Goal: Complete application form

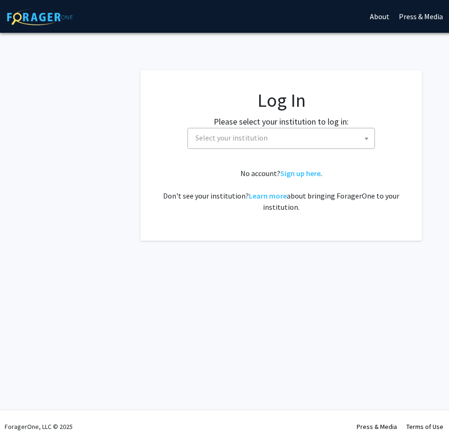
select select
click at [269, 135] on span "Select your institution" at bounding box center [283, 137] width 183 height 19
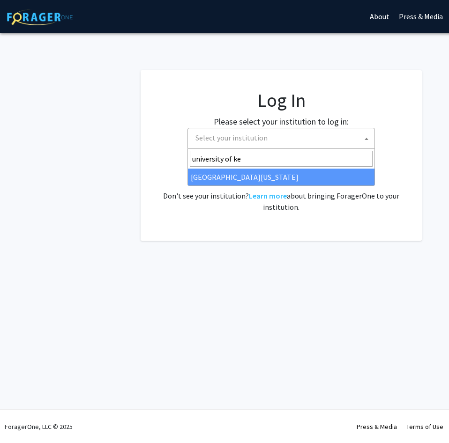
type input "university of ke"
select select "13"
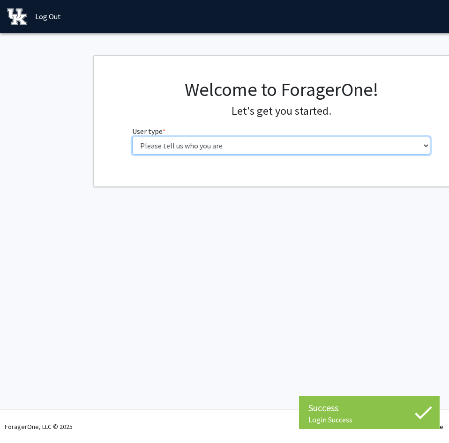
click at [132, 137] on select "Please tell us who you are Undergraduate Student Master's Student Doctoral Cand…" at bounding box center [281, 146] width 298 height 18
select select "1: undergrad"
click option "Undergraduate Student" at bounding box center [0, 0] width 0 height 0
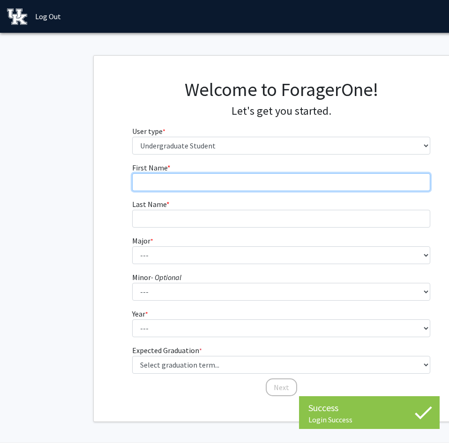
click at [213, 182] on input "First Name * required" at bounding box center [281, 182] width 298 height 18
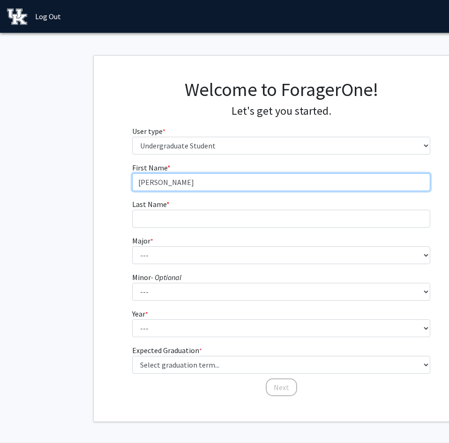
type input "[PERSON_NAME]"
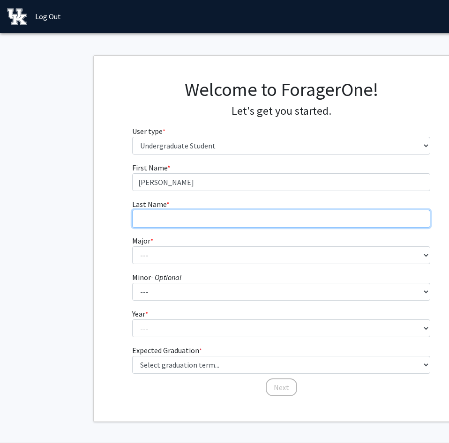
drag, startPoint x: 195, startPoint y: 210, endPoint x: 194, endPoint y: 216, distance: 6.8
click at [194, 216] on input "Last Name * required" at bounding box center [281, 219] width 298 height 18
type input "[PERSON_NAME]"
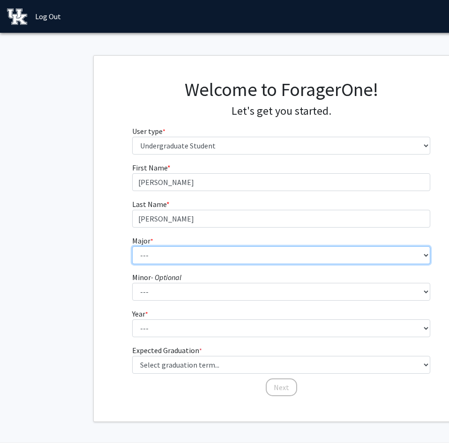
click at [132, 246] on select "--- Accounting Aerospace Engineering African American & Africana Studies Agricu…" at bounding box center [281, 255] width 298 height 18
select select "83: 920"
click option "Mathematical Economics" at bounding box center [0, 0] width 0 height 0
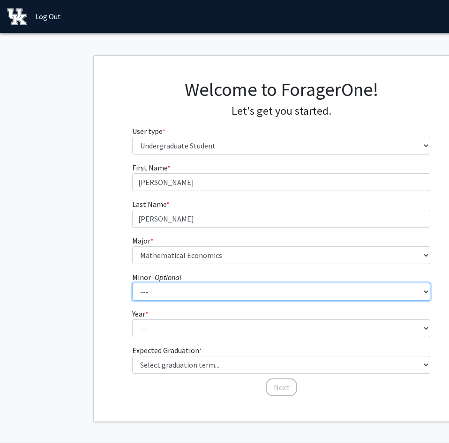
click at [132, 283] on select "--- African American & Africana Studies Agricultural Economics American Studies…" at bounding box center [281, 292] width 298 height 18
click option "---" at bounding box center [0, 0] width 0 height 0
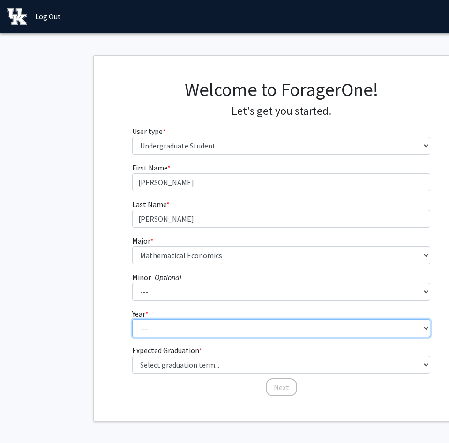
click at [132, 320] on select "--- First-year Sophomore Junior Senior Postbaccalaureate Certificate" at bounding box center [281, 329] width 298 height 18
select select "2: sophomore"
click option "Sophomore" at bounding box center [0, 0] width 0 height 0
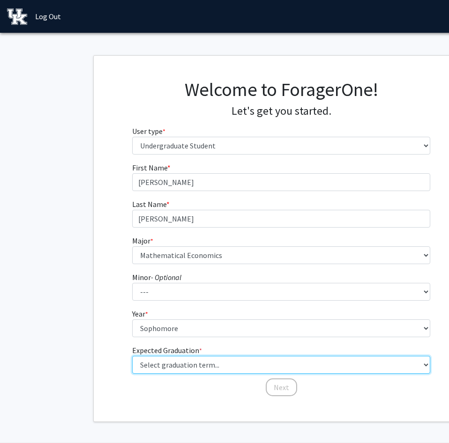
click at [132, 356] on select "Select graduation term... Spring 2025 Summer 2025 Fall 2025 Winter 2025 Spring …" at bounding box center [281, 365] width 298 height 18
select select "13: spring_2028"
click option "Spring 2028" at bounding box center [0, 0] width 0 height 0
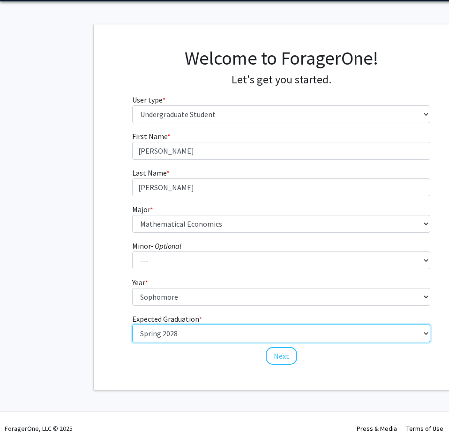
scroll to position [33, 0]
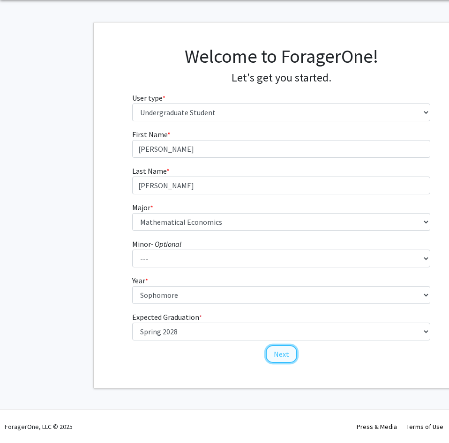
click at [282, 356] on button "Next" at bounding box center [281, 354] width 31 height 18
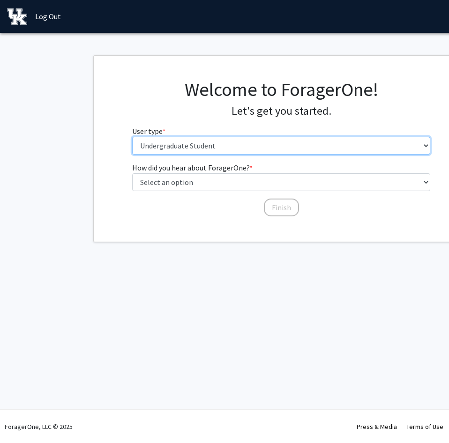
click at [132, 137] on select "Please tell us who you are Undergraduate Student Master's Student Doctoral Cand…" at bounding box center [281, 146] width 298 height 18
click option "Undergraduate Student" at bounding box center [0, 0] width 0 height 0
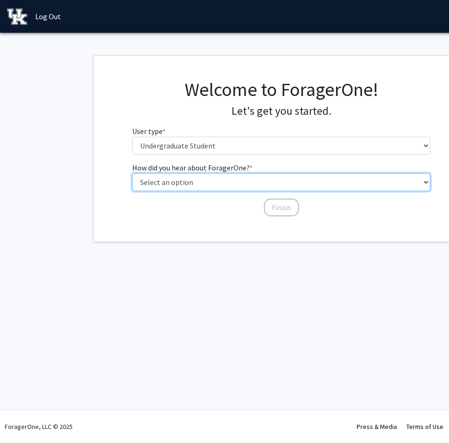
click at [132, 173] on select "Select an option Peer/student recommendation Faculty/staff recommendation Unive…" at bounding box center [281, 182] width 298 height 18
select select "3: university_website"
click option "University website" at bounding box center [0, 0] width 0 height 0
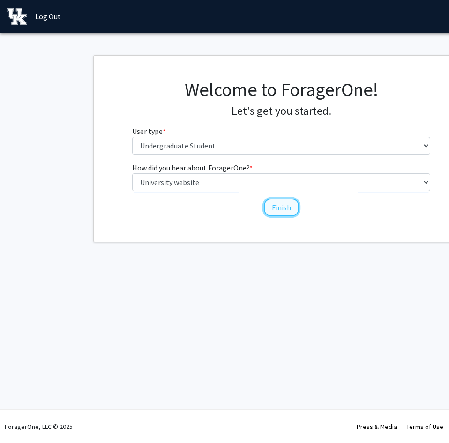
click at [283, 207] on button "Finish" at bounding box center [281, 208] width 35 height 18
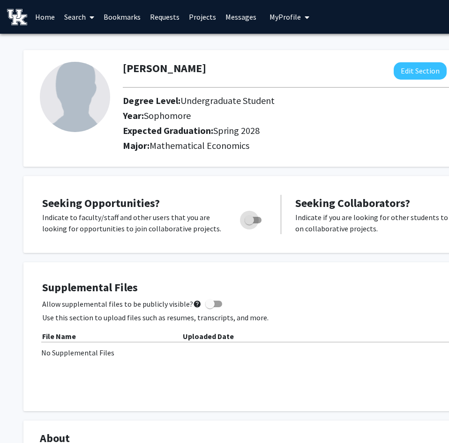
click at [250, 224] on span "Toggle" at bounding box center [249, 220] width 9 height 9
click at [249, 224] on input "Are you actively seeking opportunities?" at bounding box center [249, 224] width 0 height 0
checkbox input "true"
click at [313, 134] on h2 "Expected Graduation: Spring 2028" at bounding box center [315, 130] width 385 height 11
